Goal: Task Accomplishment & Management: Manage account settings

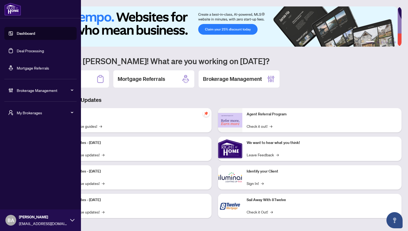
click at [31, 91] on span "Brokerage Management" at bounding box center [45, 90] width 56 height 6
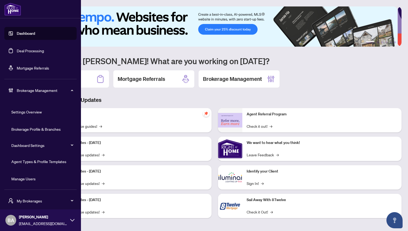
click at [26, 161] on link "Agent Types & Profile Templates" at bounding box center [38, 161] width 55 height 5
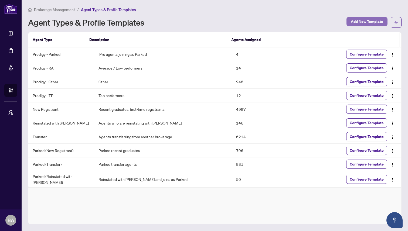
click at [360, 21] on span "Add New Template" at bounding box center [366, 21] width 32 height 9
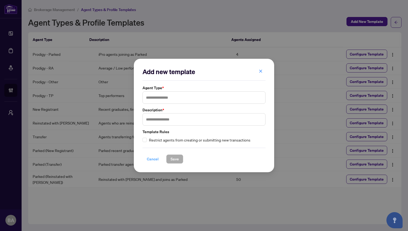
click at [147, 158] on span "Cancel" at bounding box center [153, 159] width 12 height 9
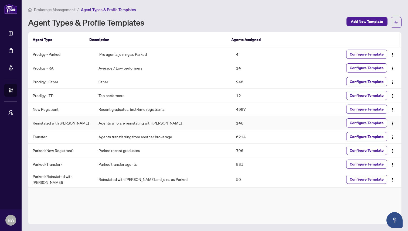
click at [371, 124] on span "Configure Template" at bounding box center [366, 123] width 34 height 9
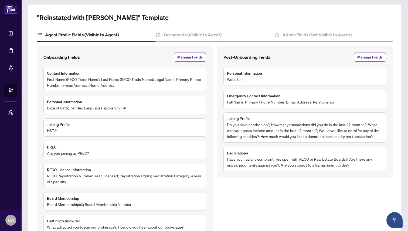
scroll to position [43, 0]
click at [181, 56] on span "Manage Fields" at bounding box center [189, 57] width 25 height 9
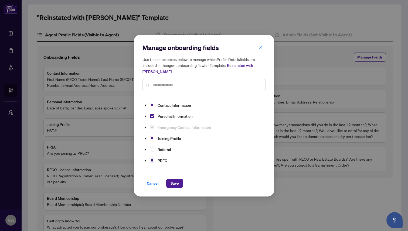
click at [174, 84] on input "text" at bounding box center [206, 85] width 108 height 6
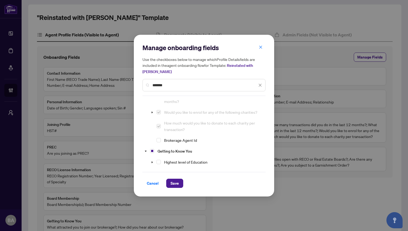
scroll to position [108, 0]
type input "*******"
click at [152, 113] on icon "caret-down" at bounding box center [152, 111] width 3 height 3
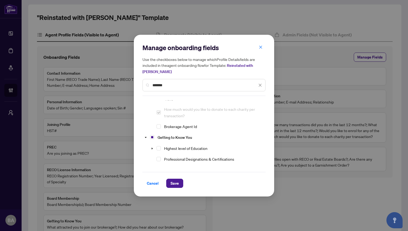
scroll to position [146, 0]
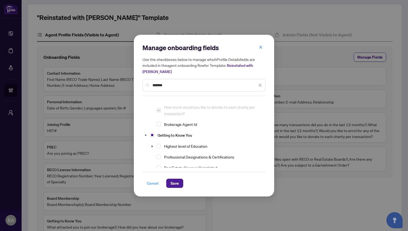
click at [151, 183] on span "Cancel" at bounding box center [153, 183] width 12 height 9
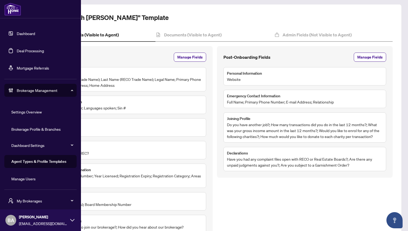
click at [33, 159] on link "Agent Types & Profile Templates" at bounding box center [38, 161] width 55 height 5
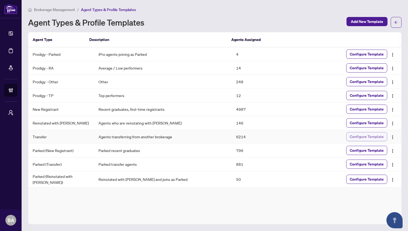
click at [370, 135] on span "Configure Template" at bounding box center [366, 136] width 34 height 9
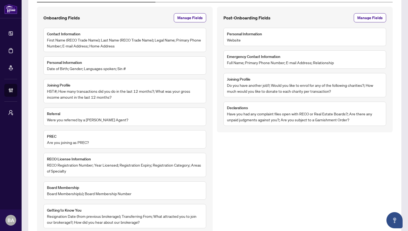
scroll to position [32, 0]
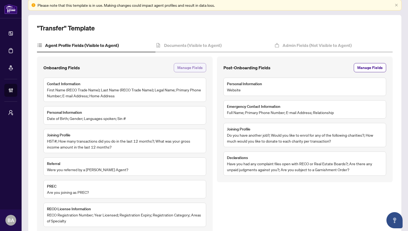
click at [186, 65] on span "Manage Fields" at bounding box center [189, 67] width 25 height 9
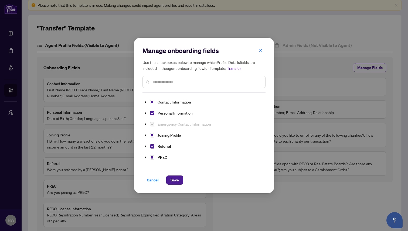
click at [178, 82] on input "text" at bounding box center [206, 82] width 108 height 6
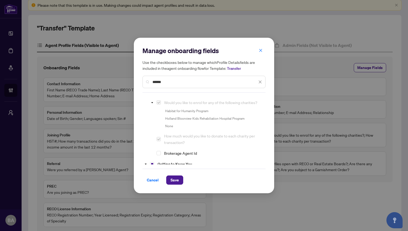
scroll to position [115, 0]
type input "******"
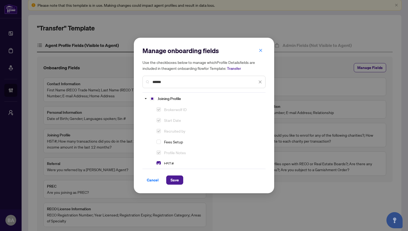
scroll to position [0, 0]
